Goal: Navigation & Orientation: Find specific page/section

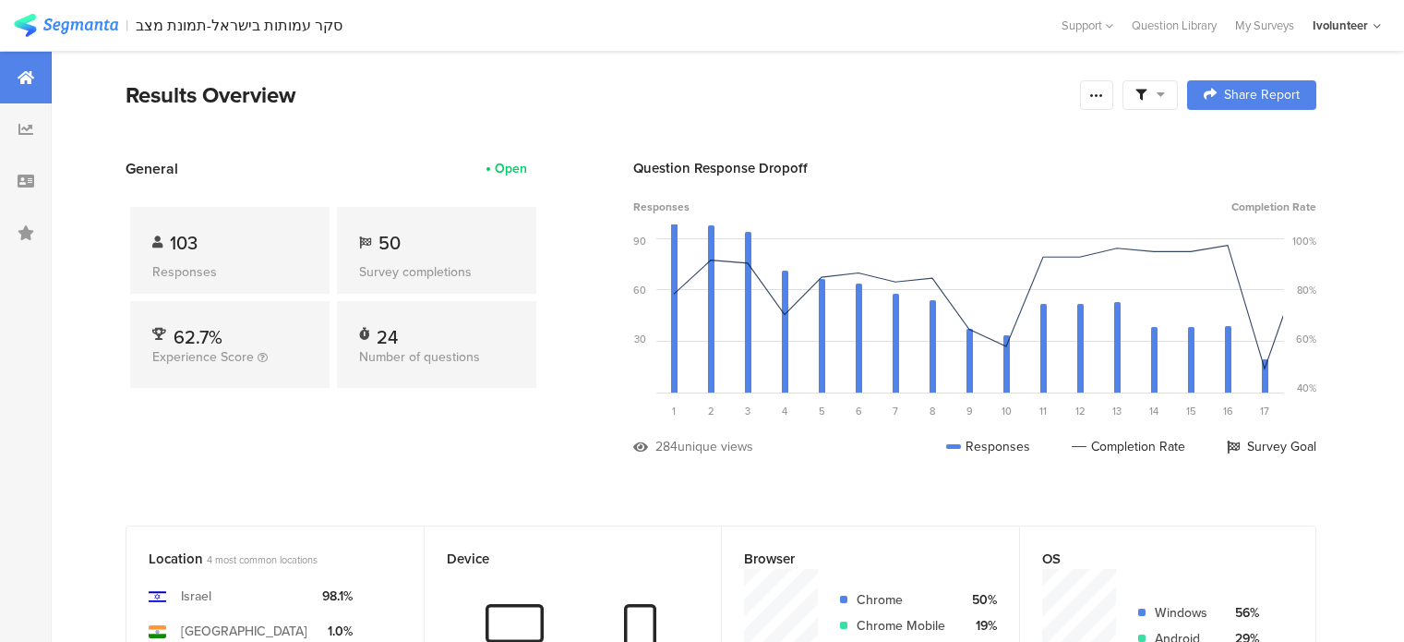
scroll to position [1938, 0]
